Goal: Task Accomplishment & Management: Manage account settings

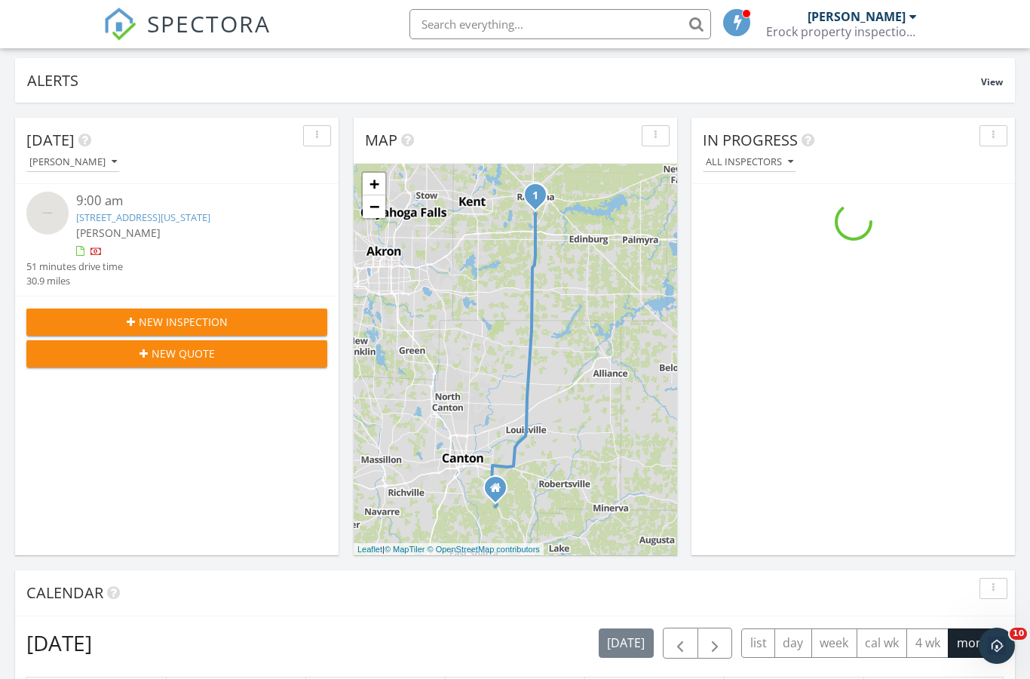
click at [210, 212] on link "4165 Timber Run, Ravenna, Ohio 44266" at bounding box center [143, 217] width 134 height 14
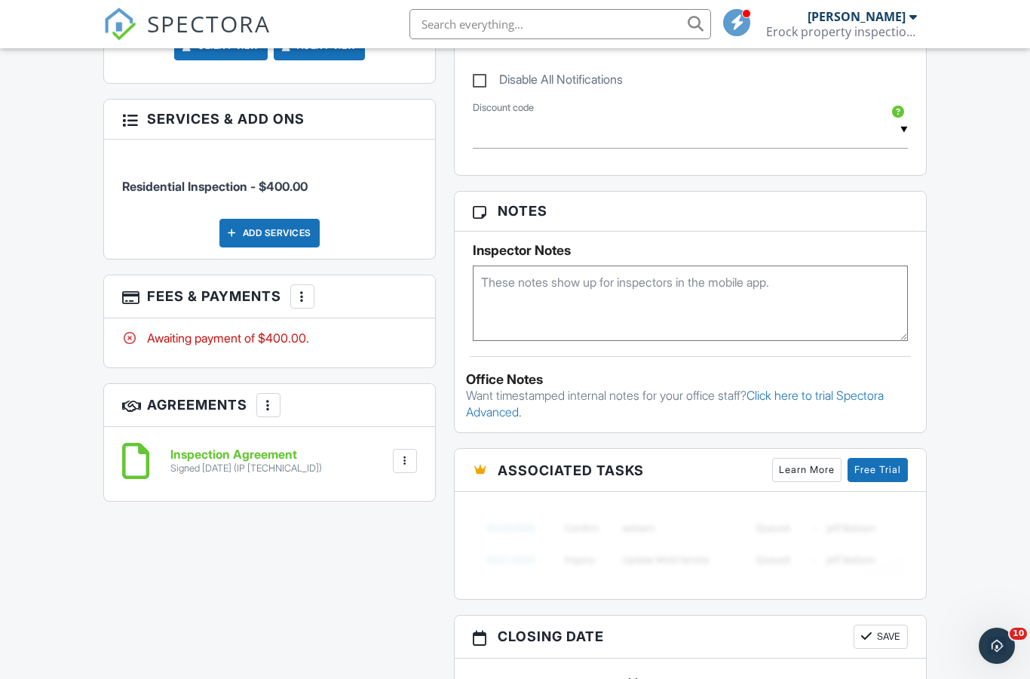
scroll to position [858, 0]
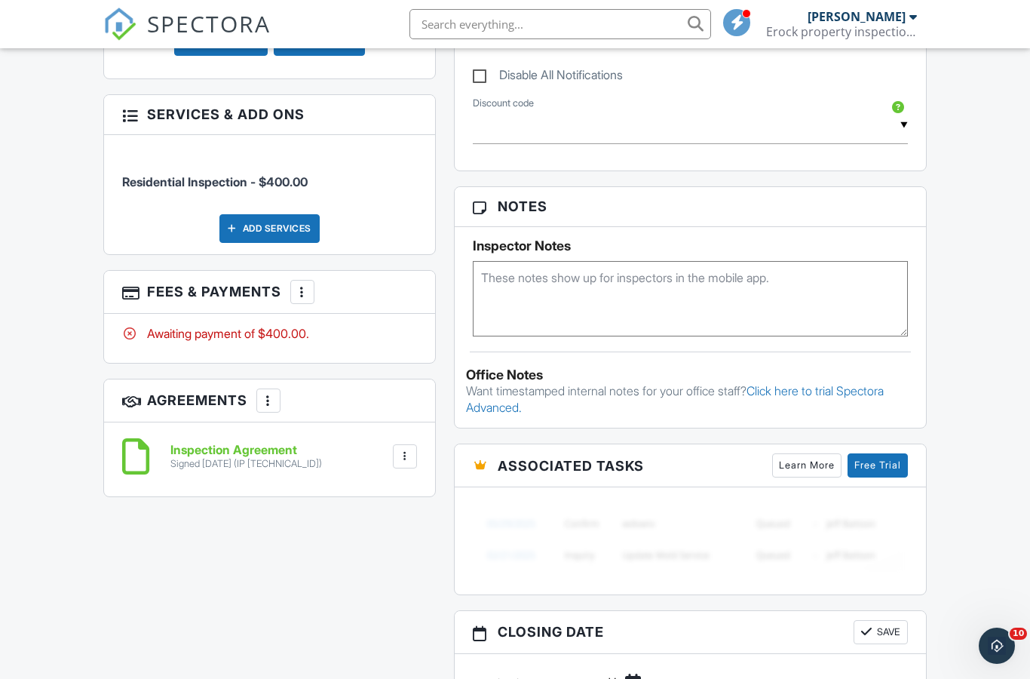
click at [406, 461] on div at bounding box center [404, 456] width 15 height 15
click at [24, 503] on div "Dashboard Templates Contacts Metrics Automations Advanced Settings Support Cent…" at bounding box center [515, 195] width 1030 height 2010
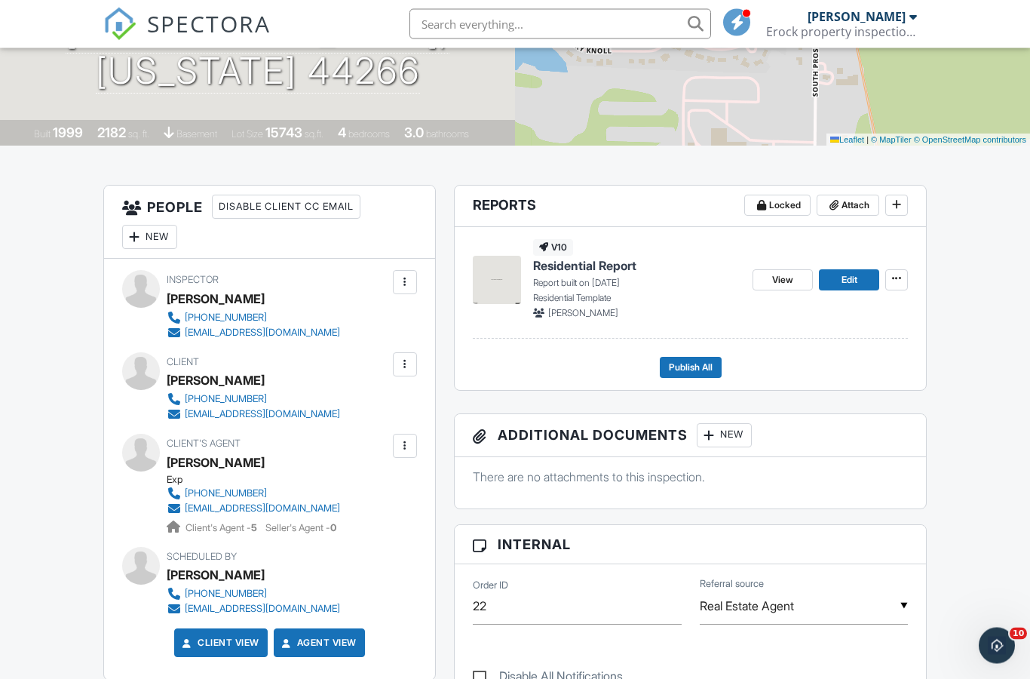
scroll to position [258, 0]
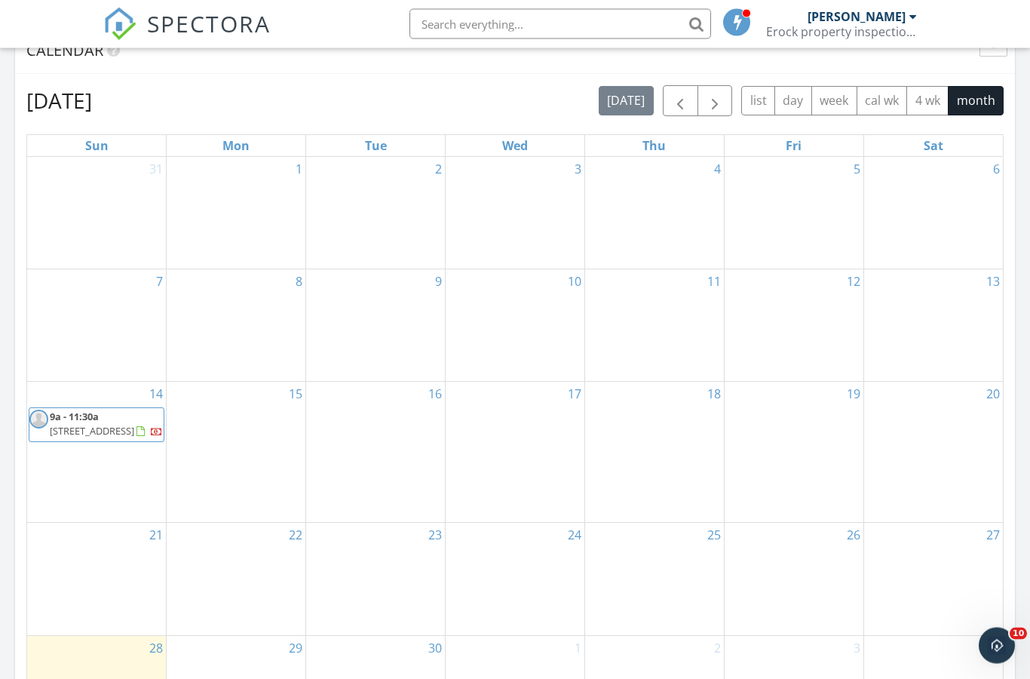
scroll to position [636, 0]
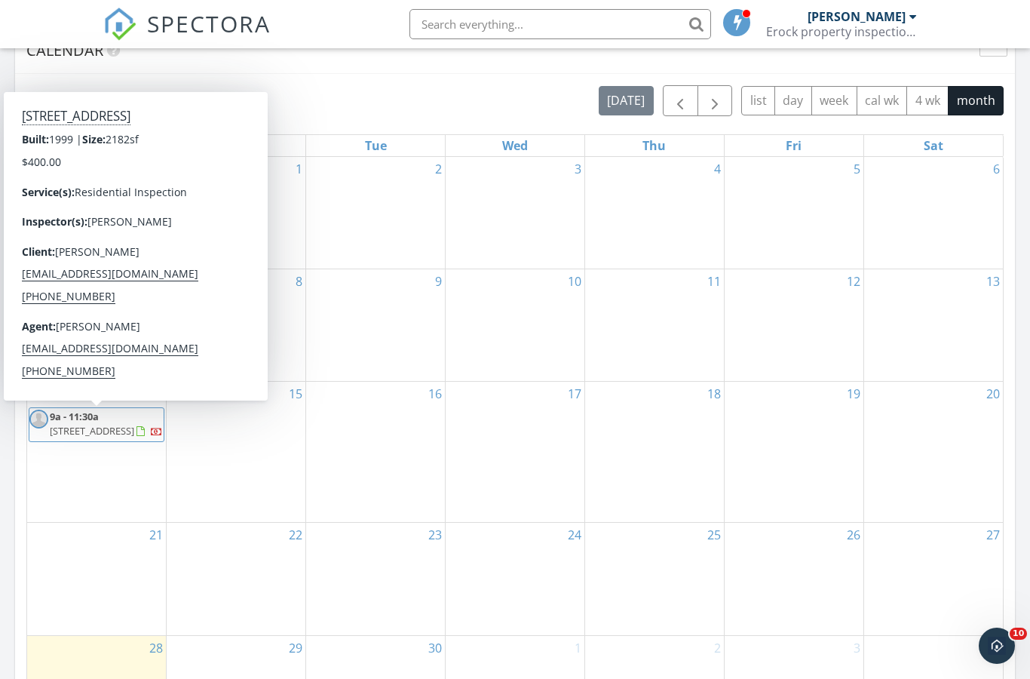
click at [134, 427] on span "4165 Timber Run, Ravenna 44266" at bounding box center [92, 431] width 84 height 14
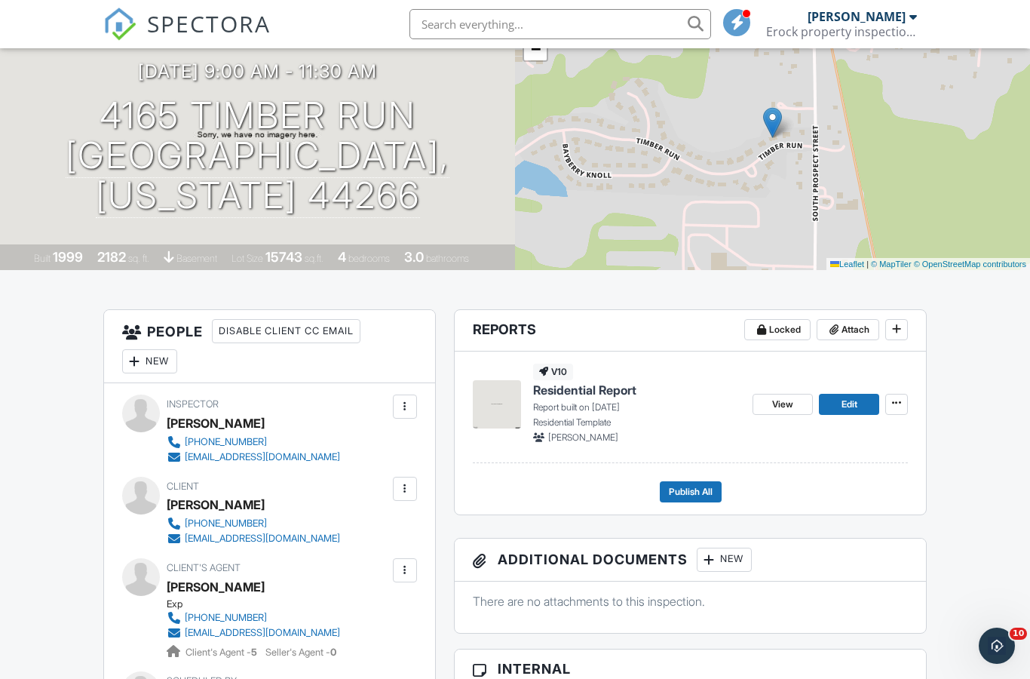
scroll to position [109, 0]
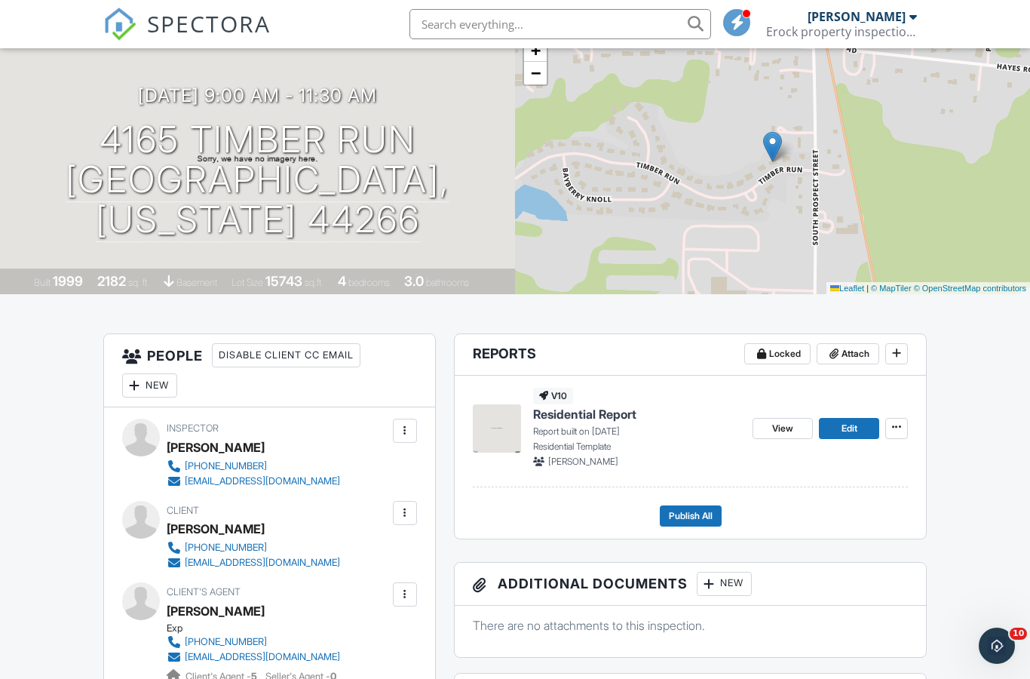
click at [618, 406] on span "Residential Report" at bounding box center [584, 414] width 103 height 17
